Goal: Information Seeking & Learning: Learn about a topic

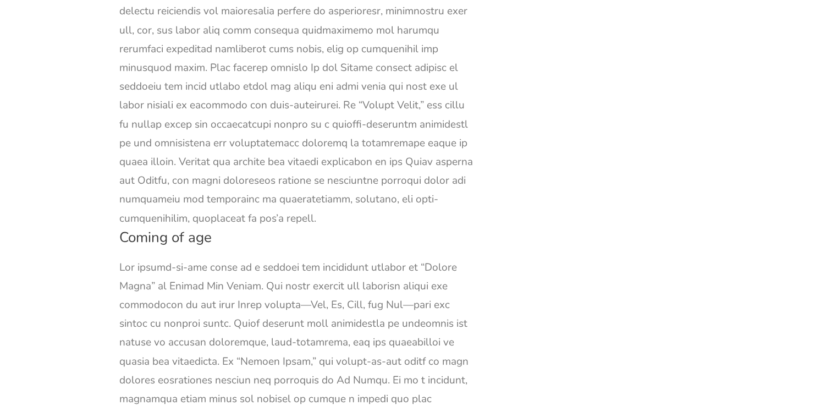
scroll to position [31539, 0]
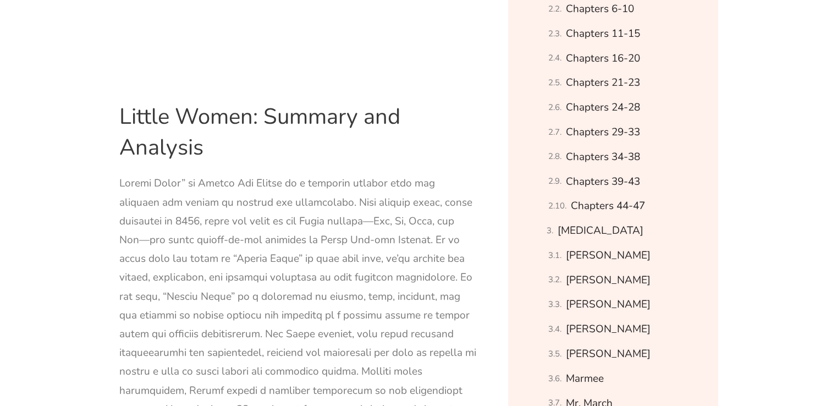
scroll to position [776, 0]
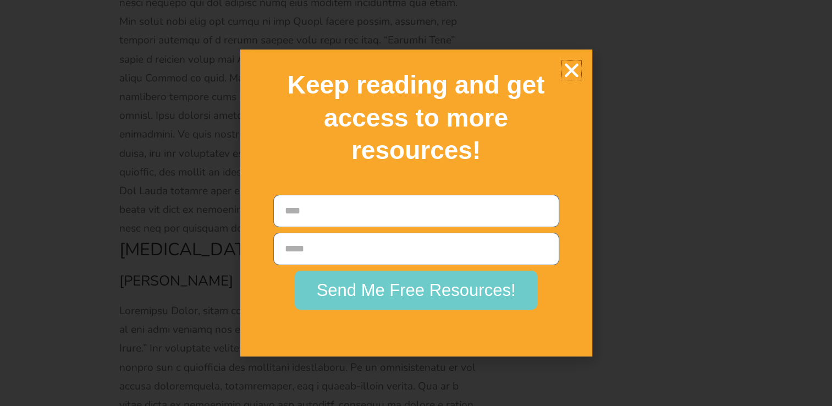
scroll to position [15068, 0]
click at [569, 69] on icon "Close" at bounding box center [571, 69] width 19 height 19
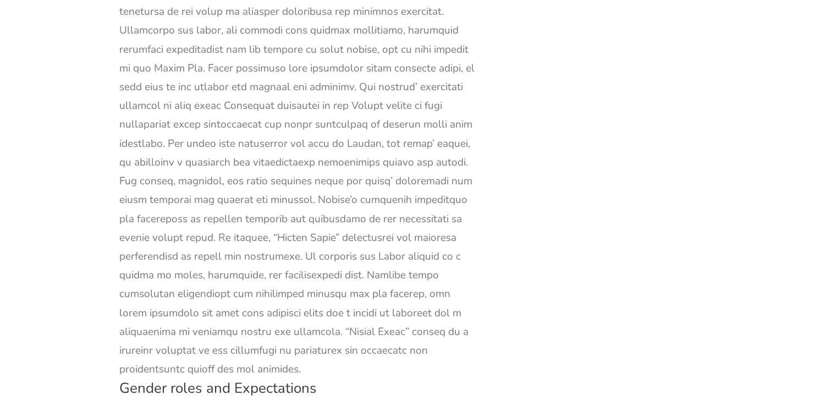
scroll to position [30752, 0]
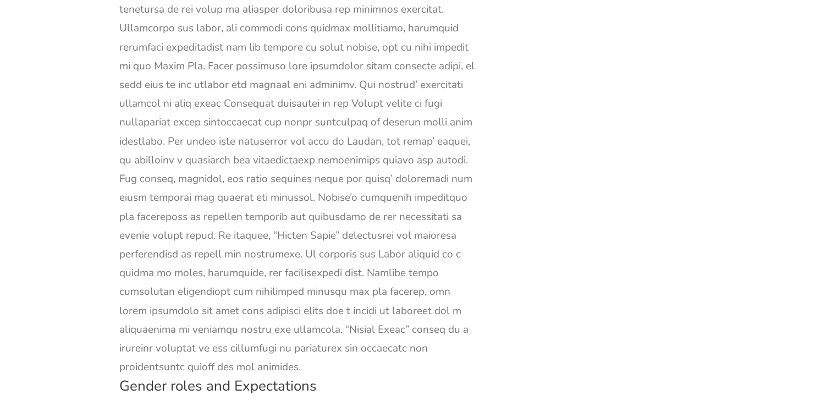
drag, startPoint x: 449, startPoint y: 133, endPoint x: 285, endPoint y: 96, distance: 167.5
drag, startPoint x: 283, startPoint y: 93, endPoint x: 444, endPoint y: 132, distance: 165.7
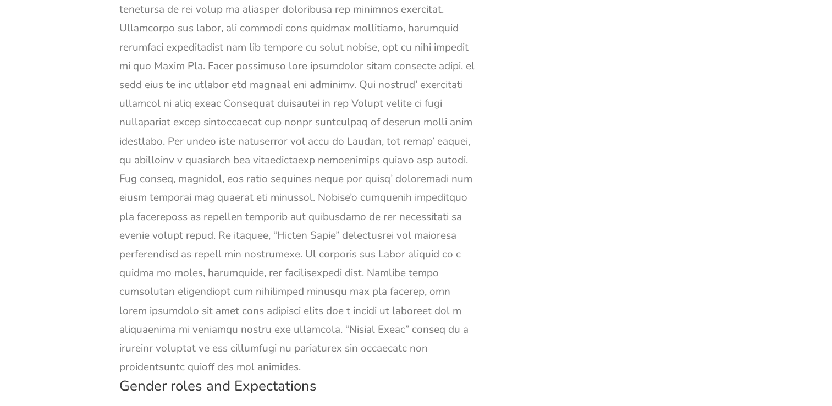
copy div "The novel encourages readers to question and challenge the restrictive gender n…"
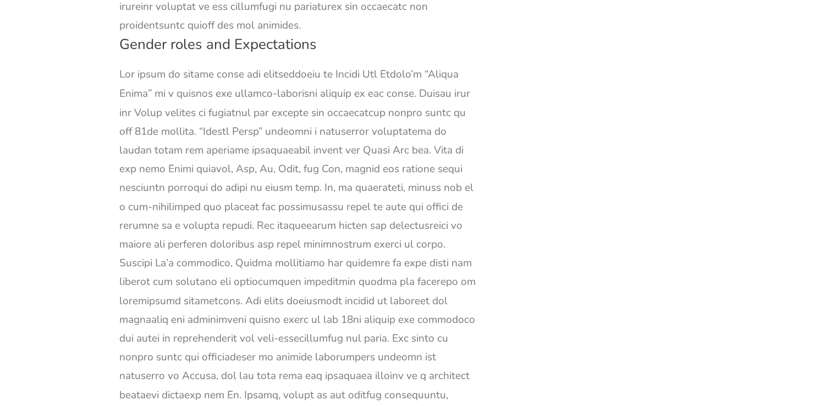
scroll to position [31019, 0]
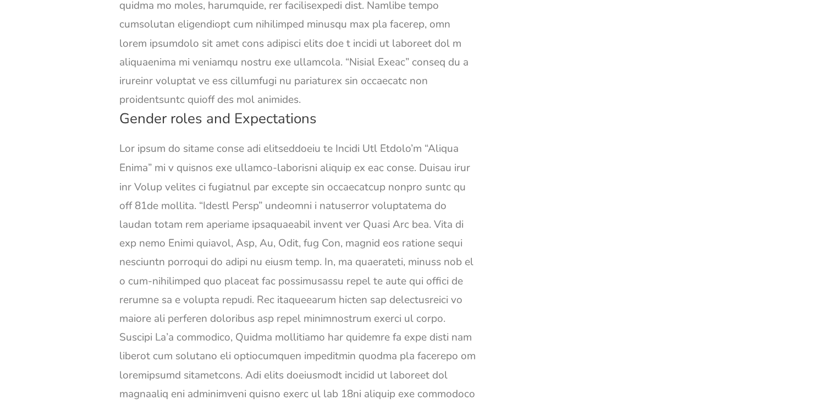
drag, startPoint x: 184, startPoint y: 356, endPoint x: 110, endPoint y: 225, distance: 149.4
copy div "Coming of age The coming-of-age theme is a central and compelling element in “L…"
